Goal: Information Seeking & Learning: Learn about a topic

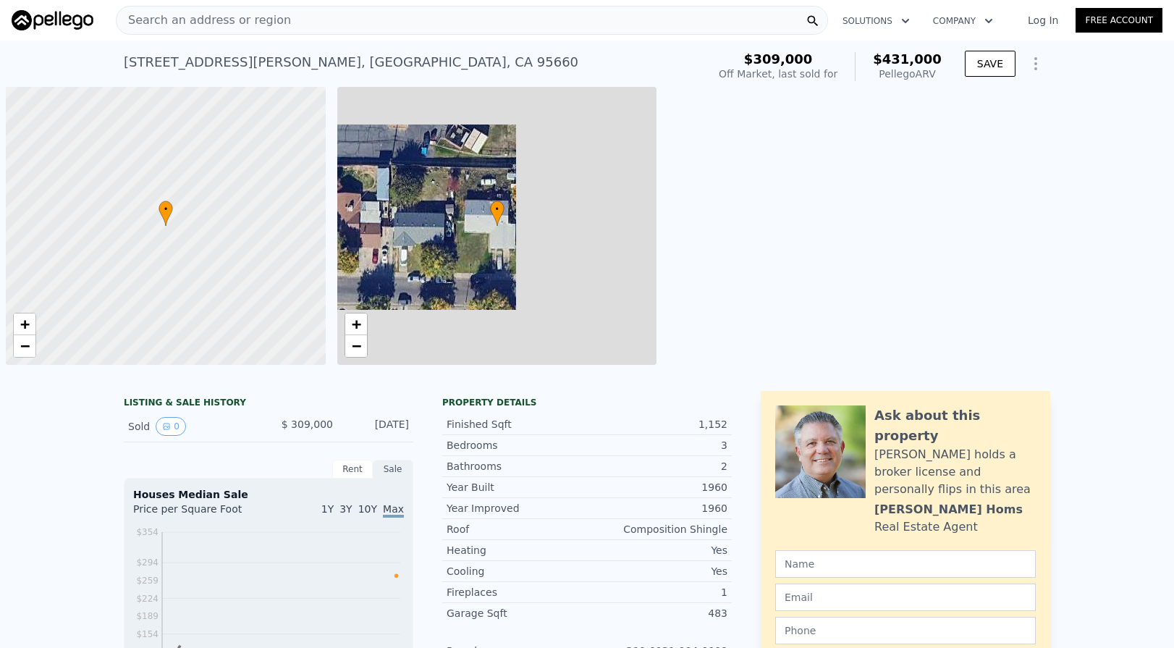
scroll to position [0, 6]
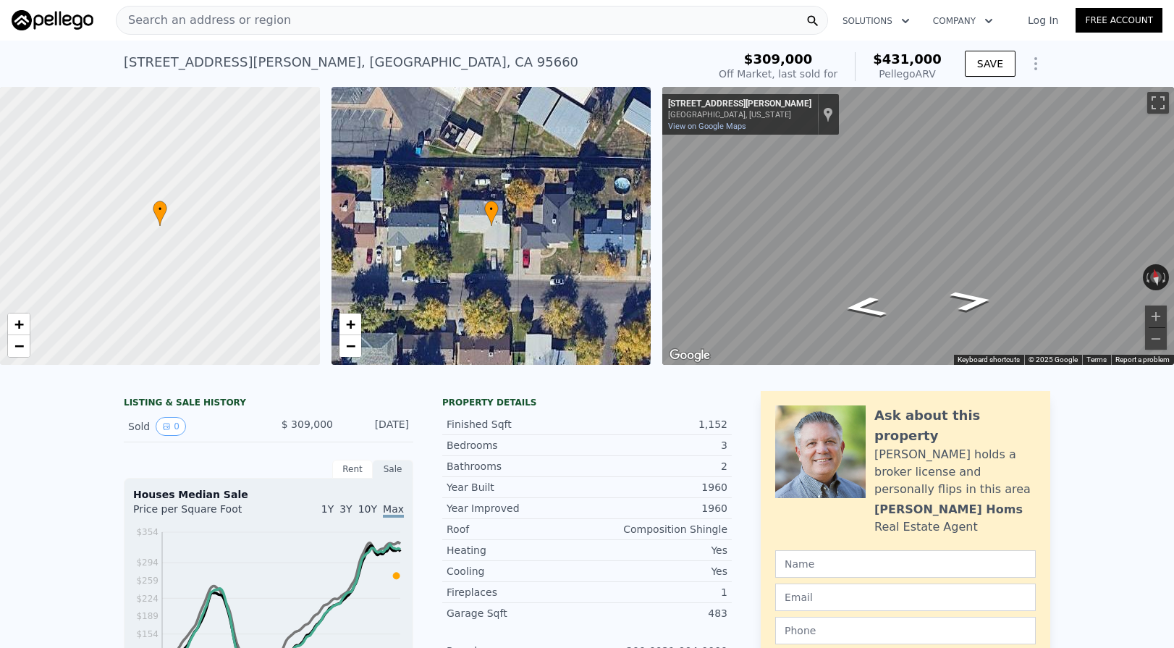
click at [409, 10] on div "Search an address or region" at bounding box center [472, 20] width 712 height 29
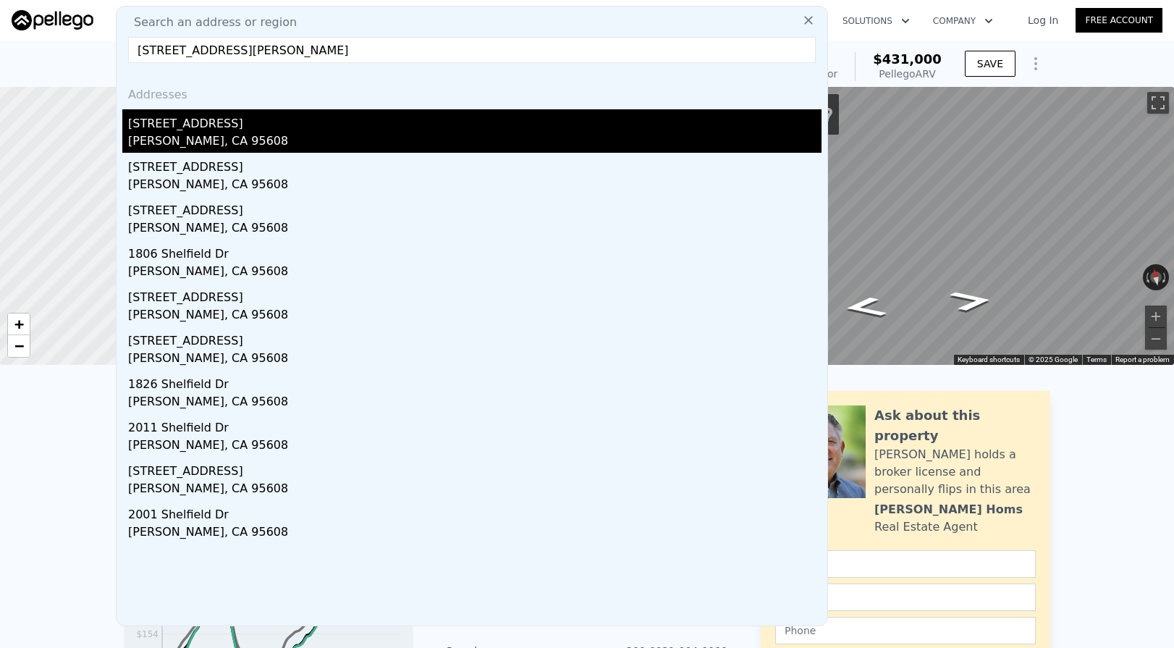
type input "[STREET_ADDRESS][PERSON_NAME]"
click at [294, 121] on div "[STREET_ADDRESS]" at bounding box center [475, 120] width 694 height 23
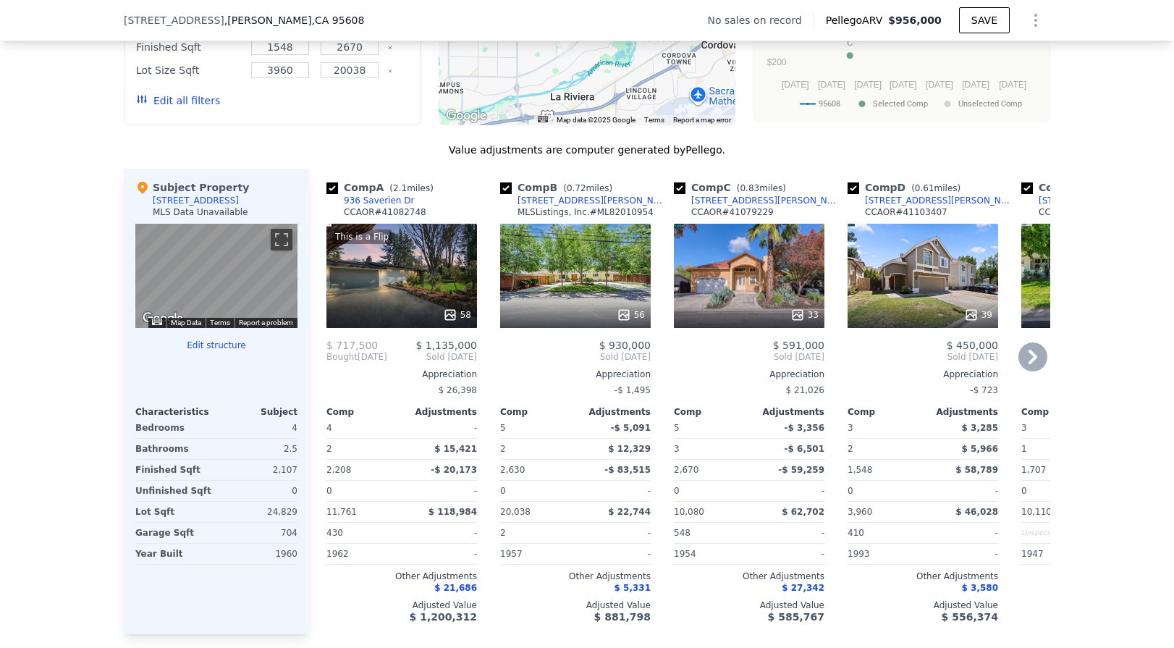
scroll to position [1281, 0]
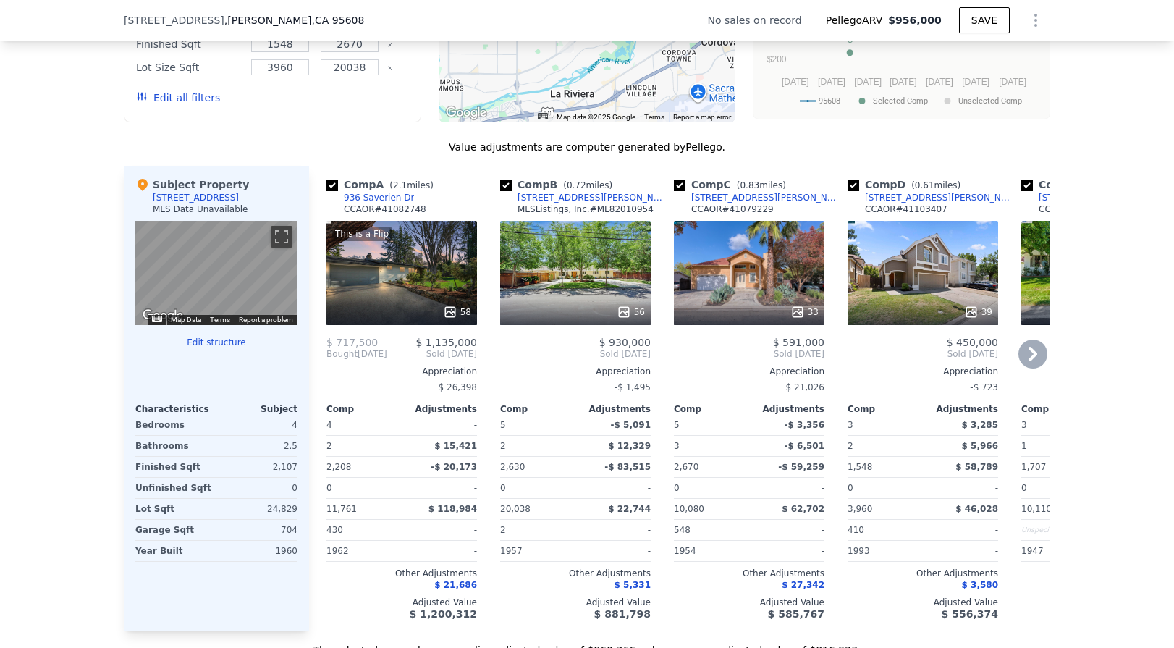
click at [783, 484] on div "-" at bounding box center [788, 488] width 72 height 20
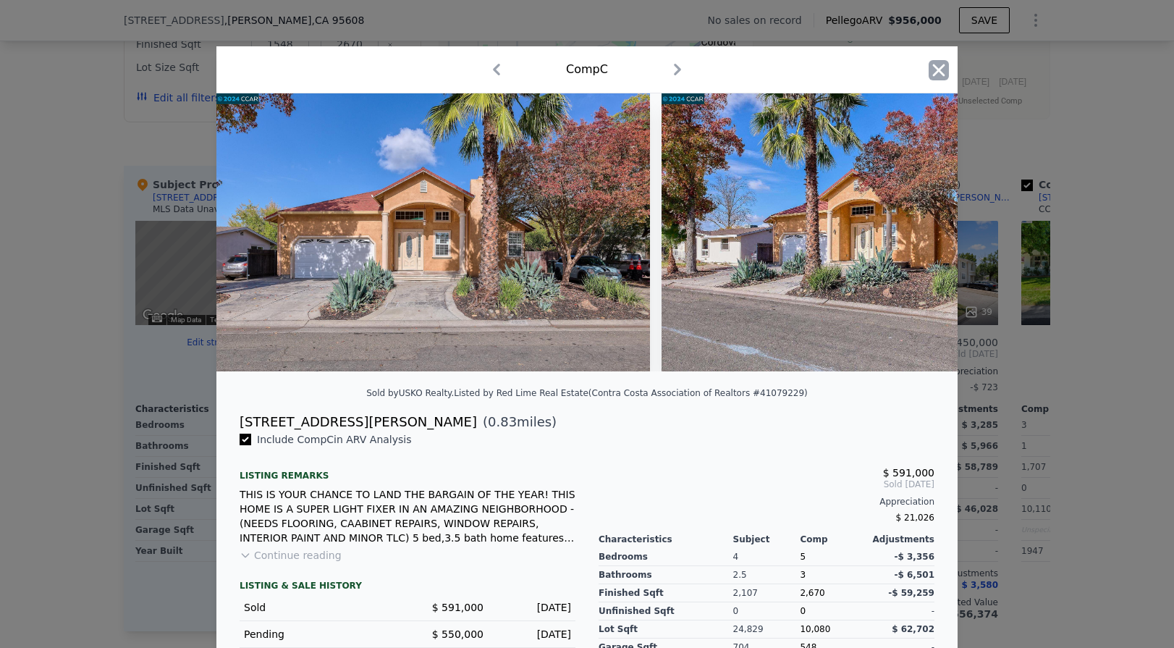
click at [936, 75] on icon "button" at bounding box center [939, 70] width 20 height 20
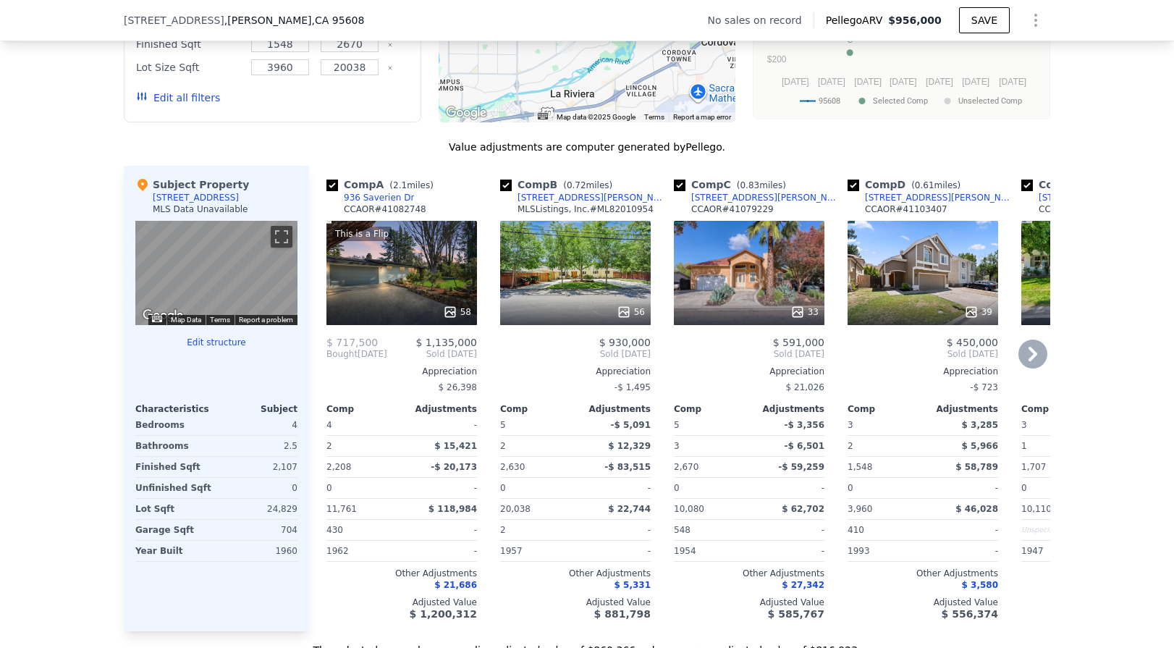
click at [766, 459] on div "-$ 59,259" at bounding box center [788, 467] width 72 height 20
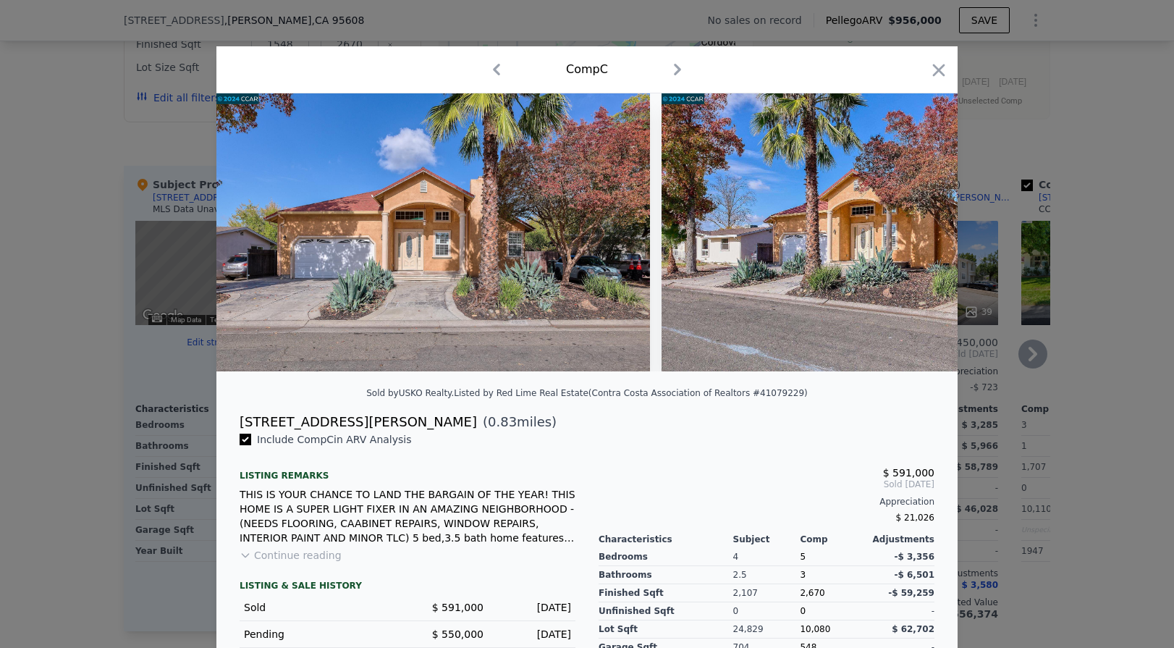
scroll to position [1, 0]
click at [943, 75] on icon "button" at bounding box center [939, 69] width 20 height 20
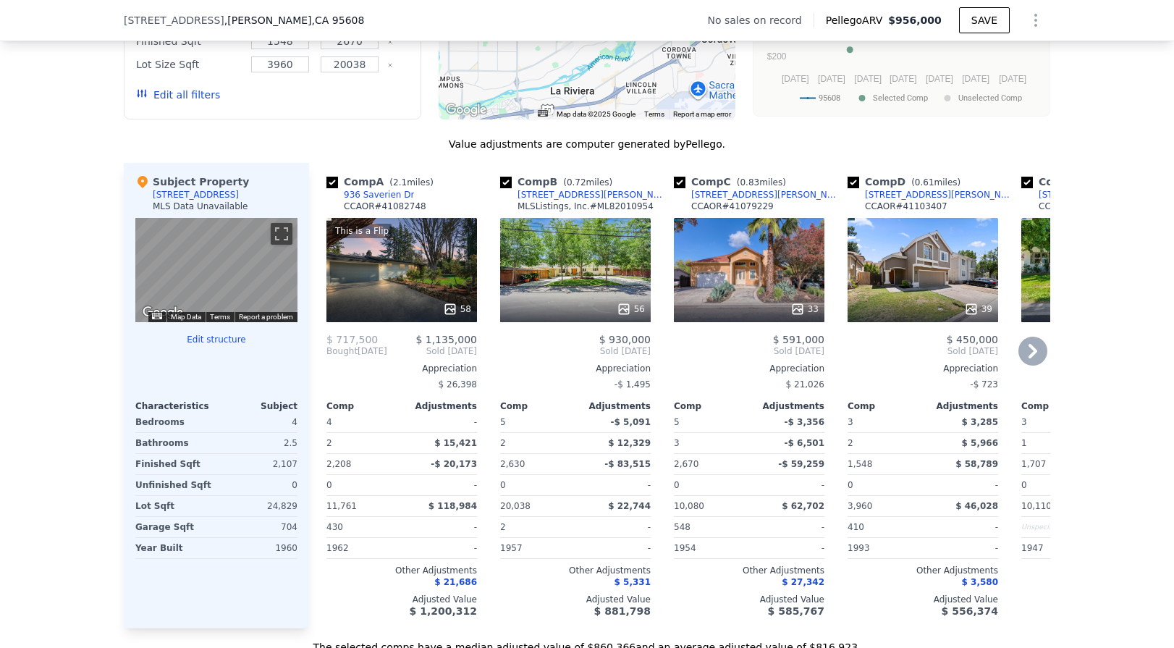
scroll to position [1288, 0]
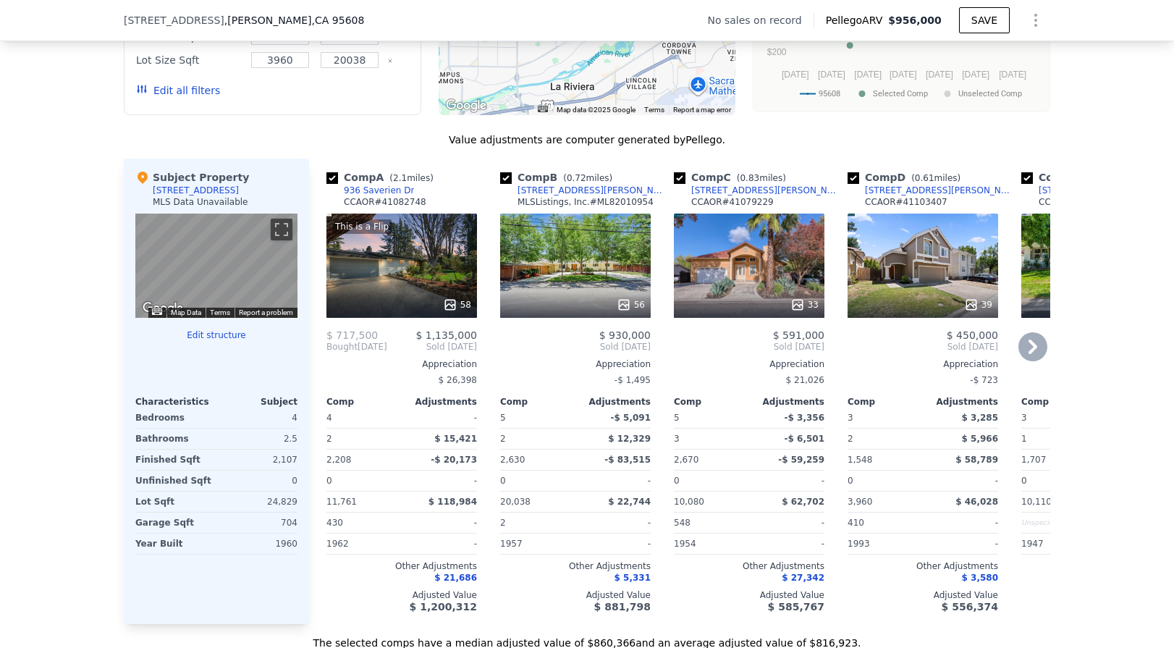
click at [1040, 340] on icon at bounding box center [1033, 346] width 29 height 29
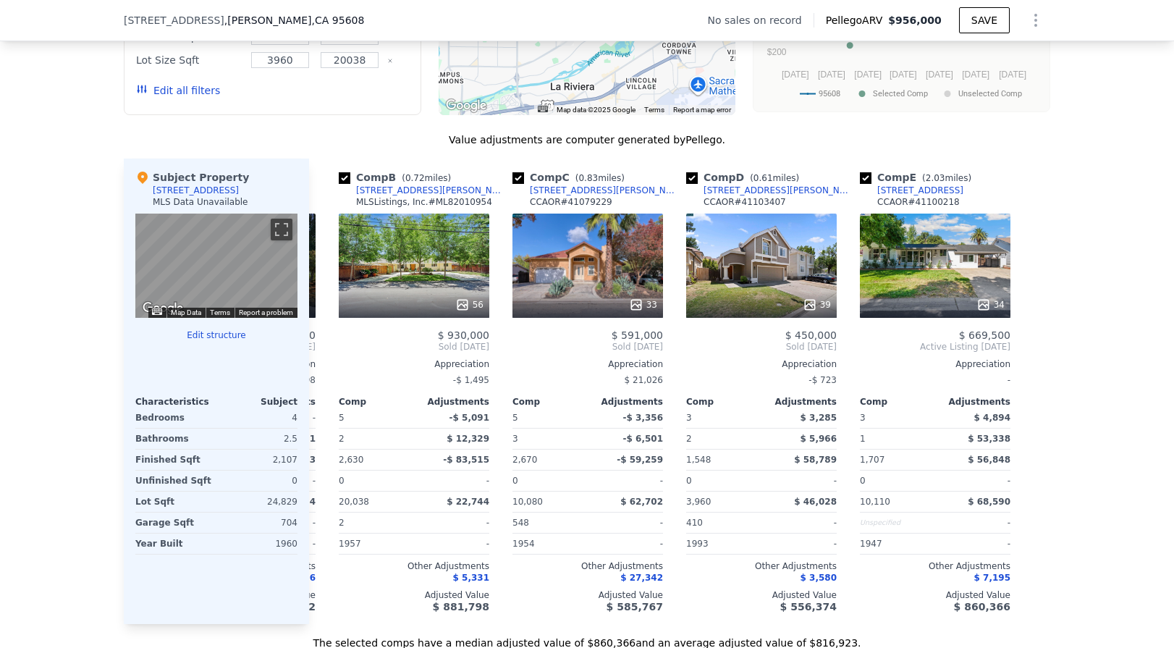
scroll to position [0, 162]
click at [327, 355] on icon at bounding box center [326, 346] width 29 height 29
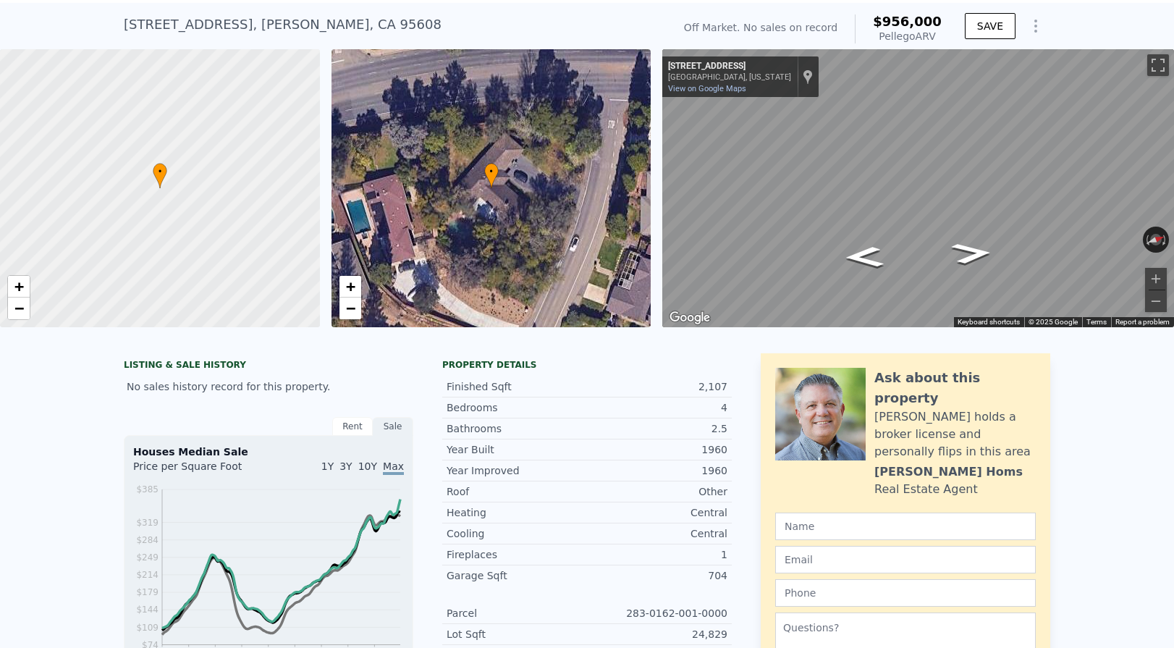
scroll to position [0, 0]
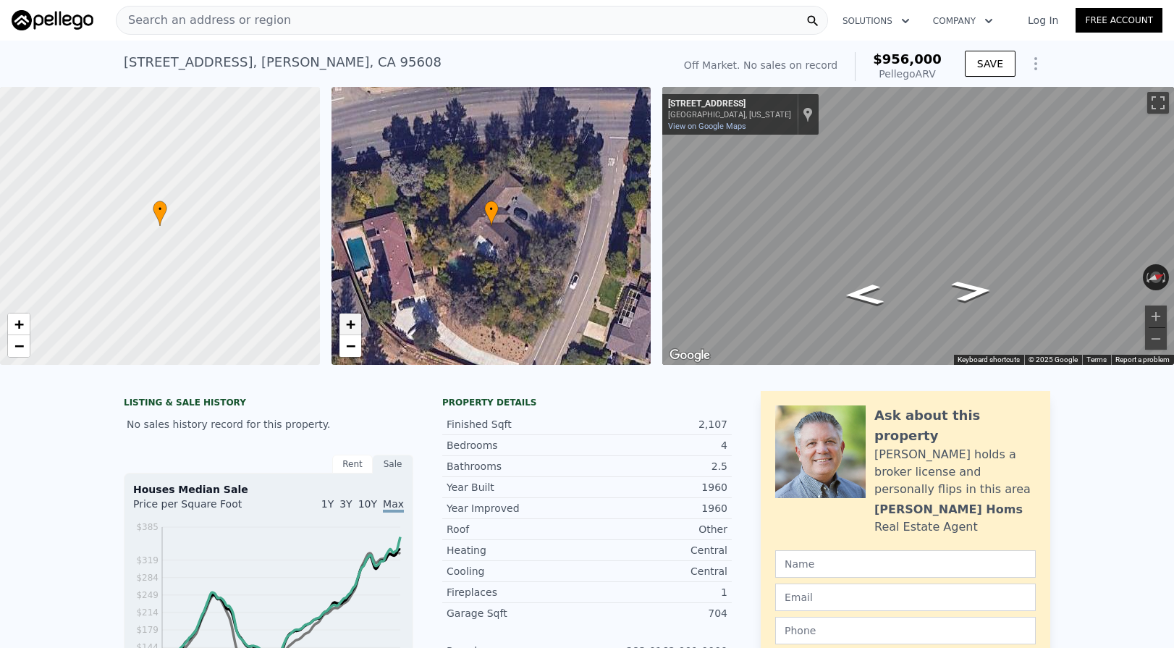
click at [340, 329] on link "+" at bounding box center [351, 324] width 22 height 22
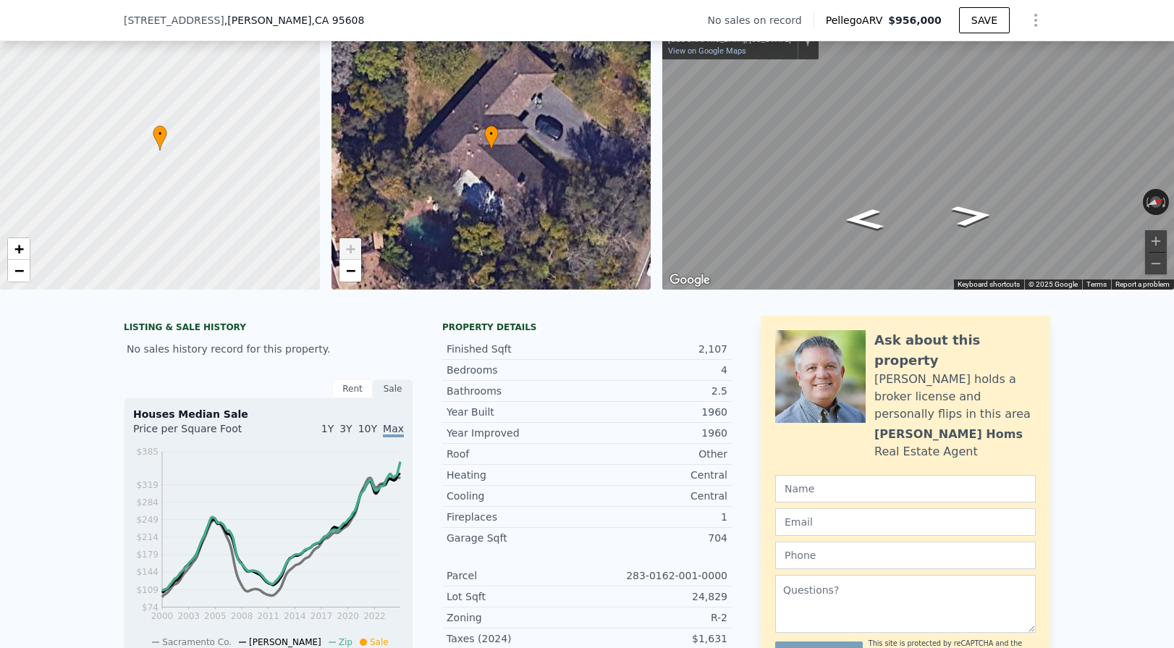
scroll to position [205, 0]
